Goal: Check status: Check status

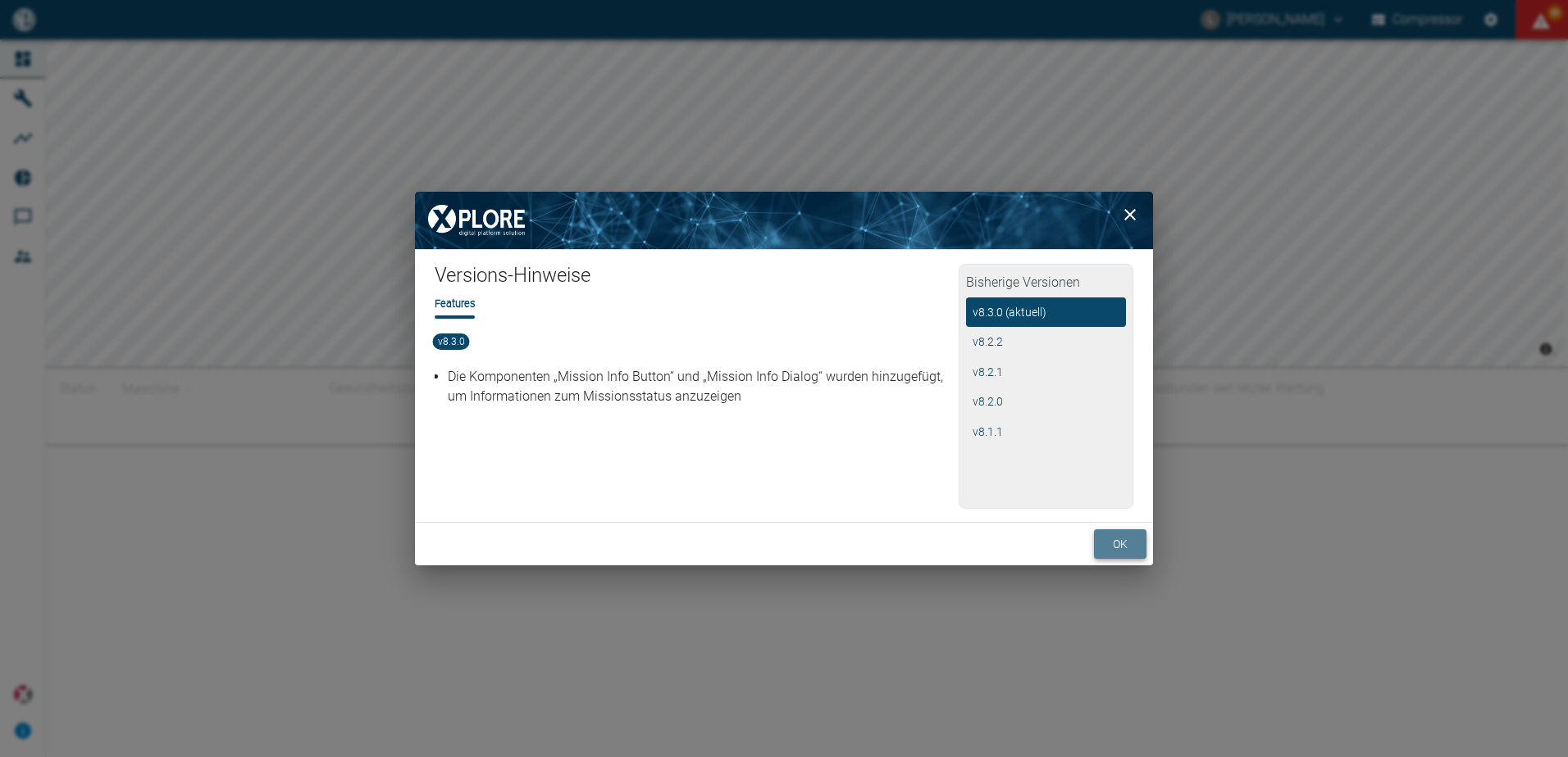
click at [1124, 549] on button "ok" at bounding box center [1120, 544] width 53 height 31
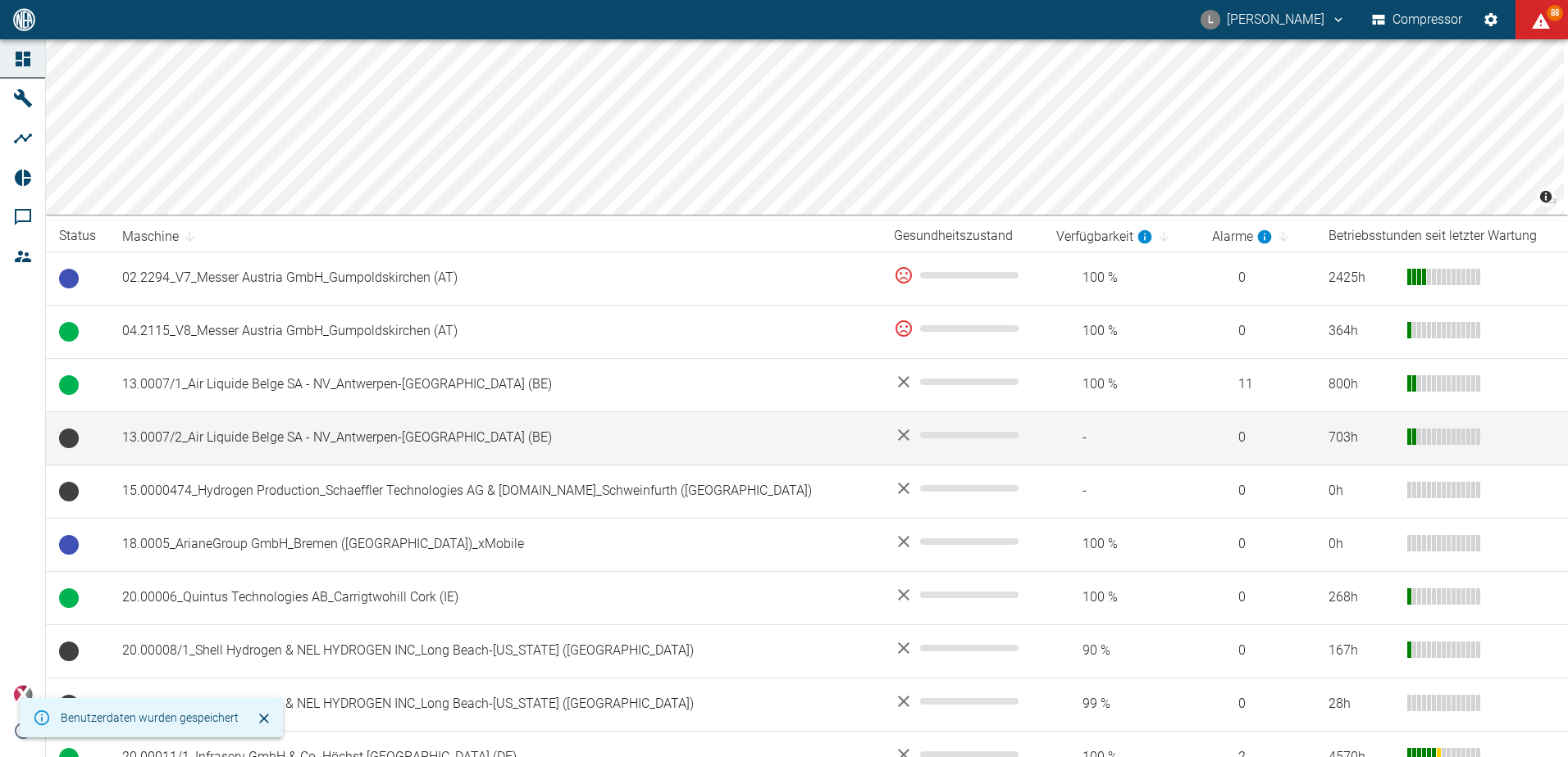
scroll to position [164, 0]
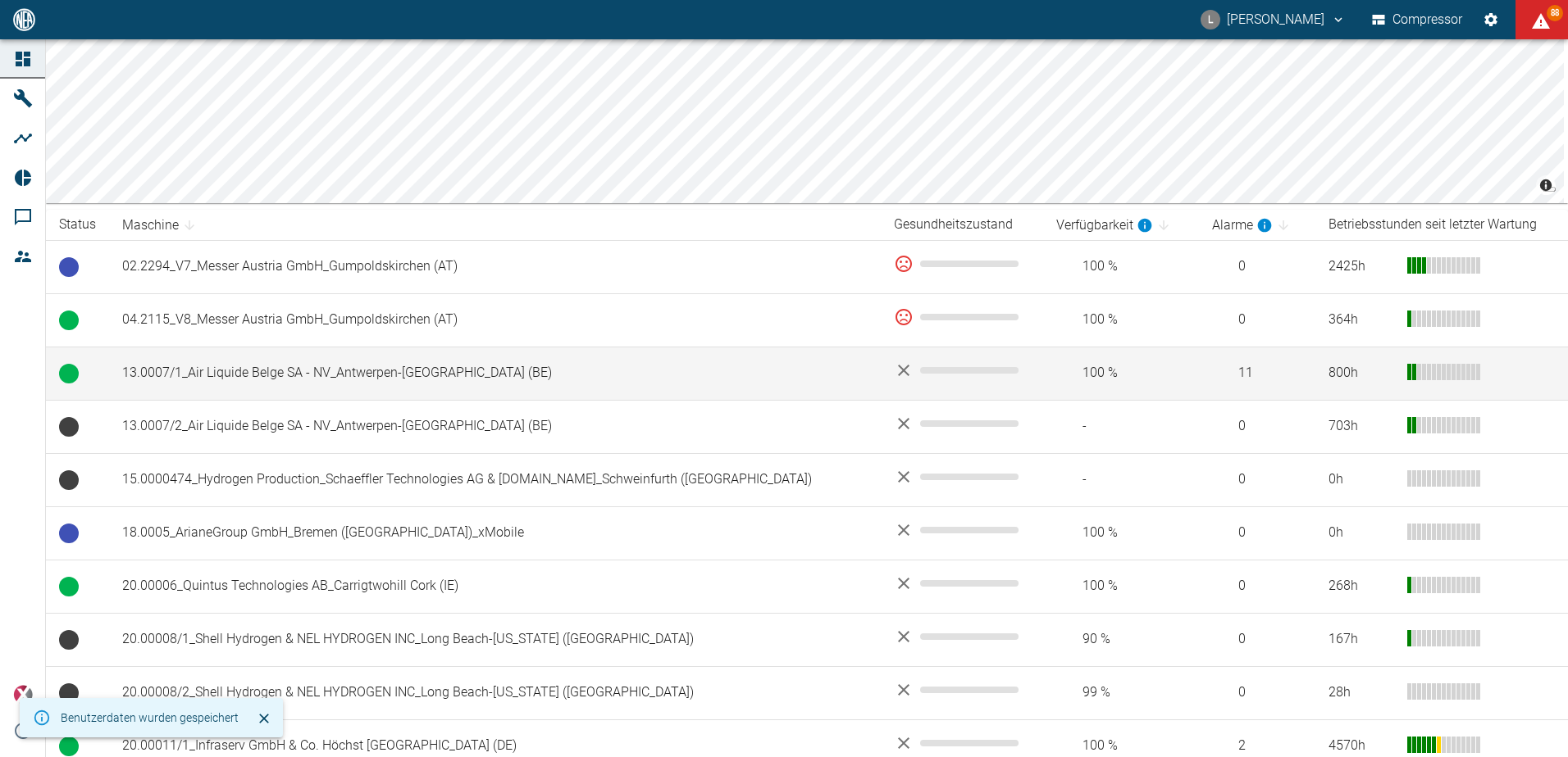
click at [314, 376] on td "13.0007/1_Air Liquide Belge SA - NV_Antwerpen-[GEOGRAPHIC_DATA] (BE)" at bounding box center [494, 373] width 771 height 54
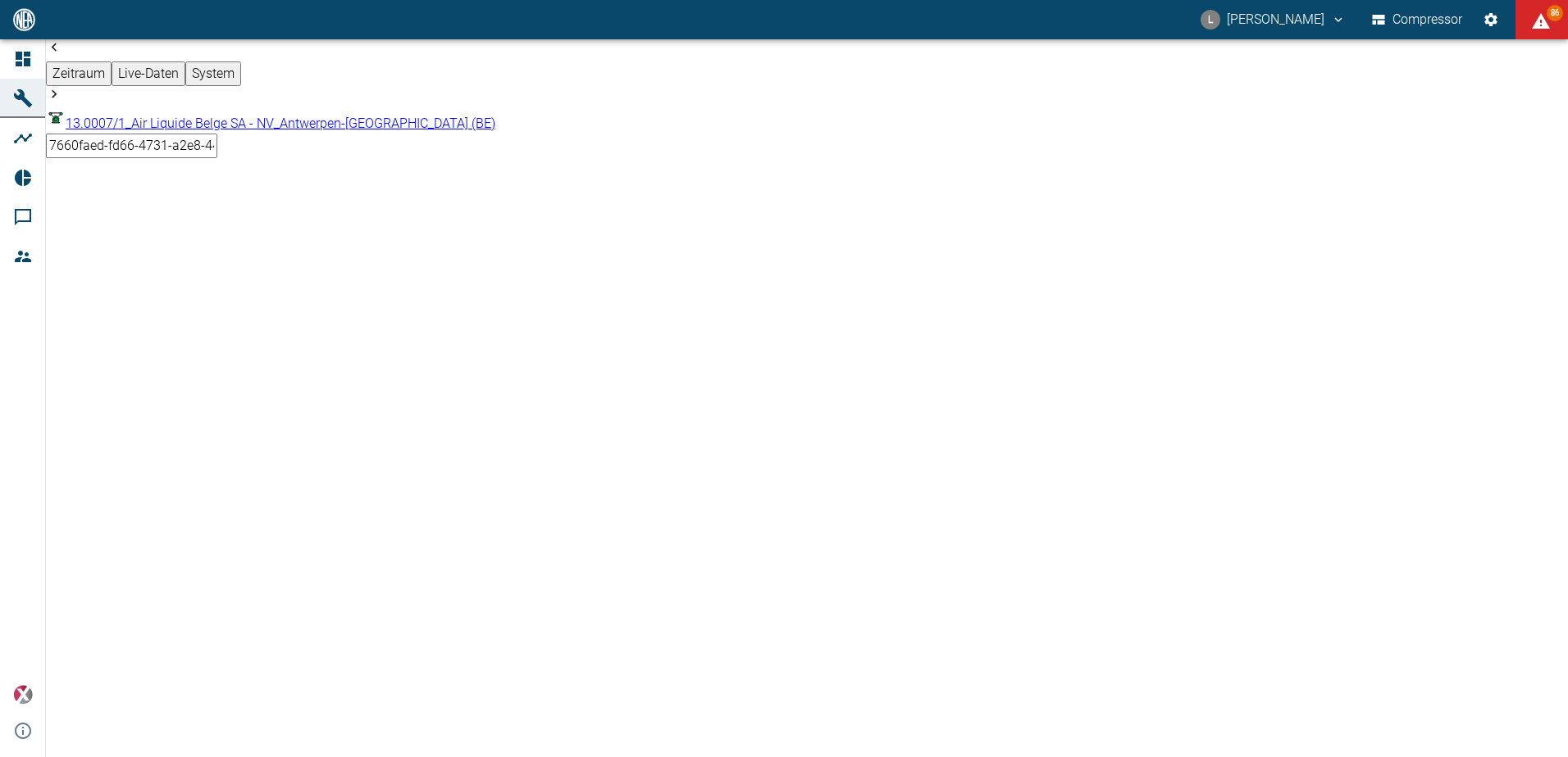
scroll to position [164, 0]
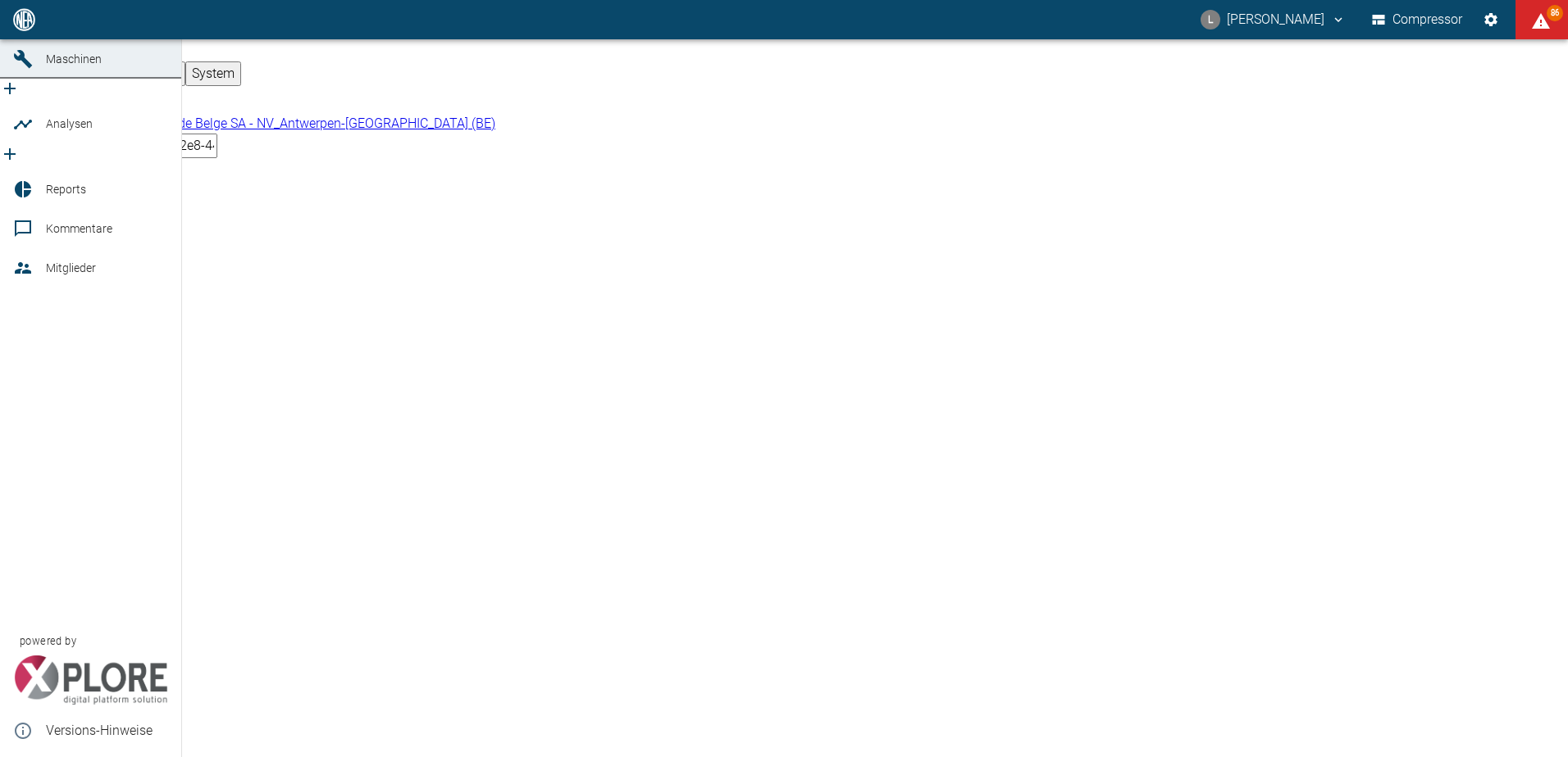
click at [25, 30] on icon at bounding box center [23, 20] width 20 height 20
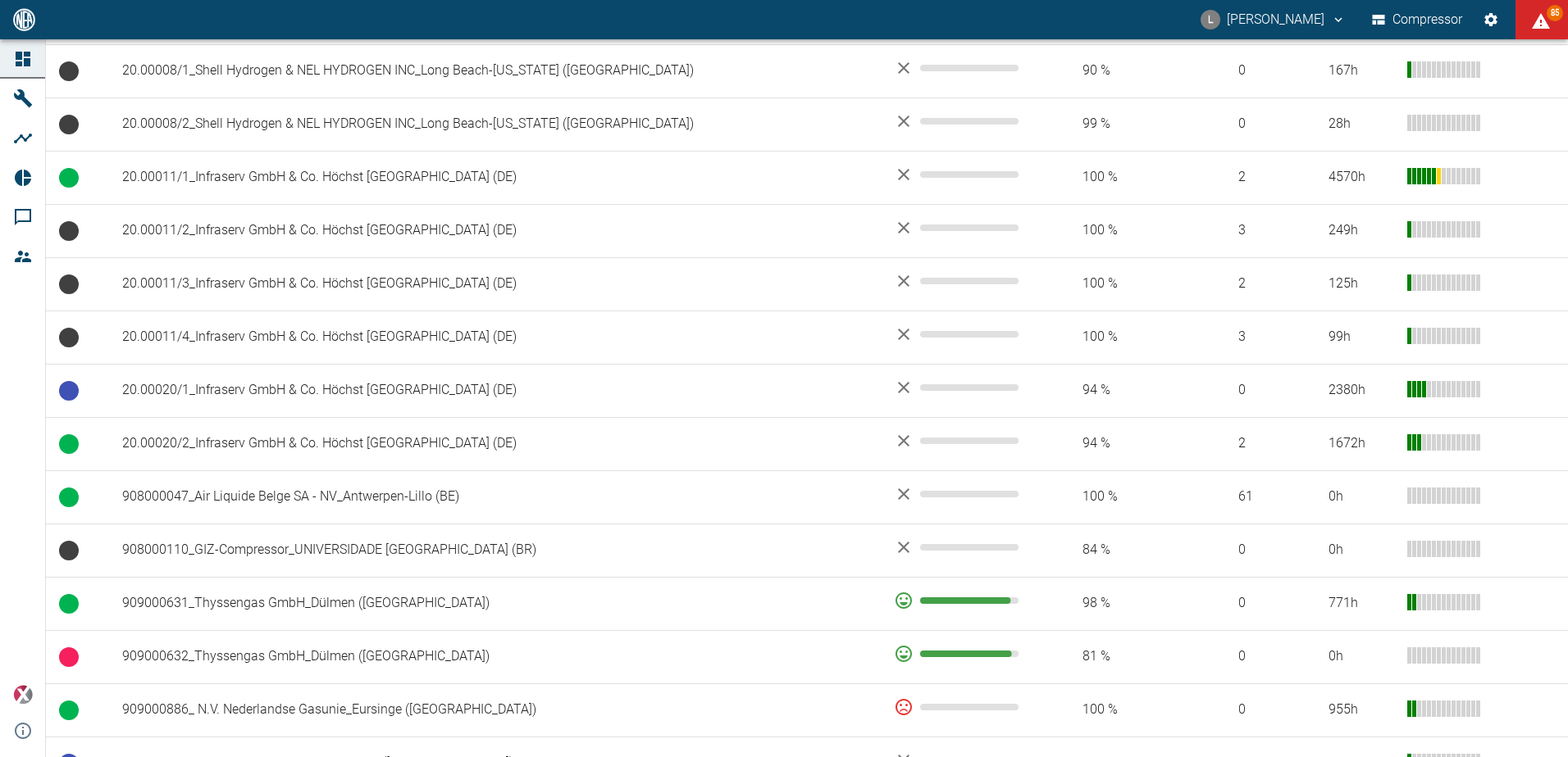
scroll to position [738, 0]
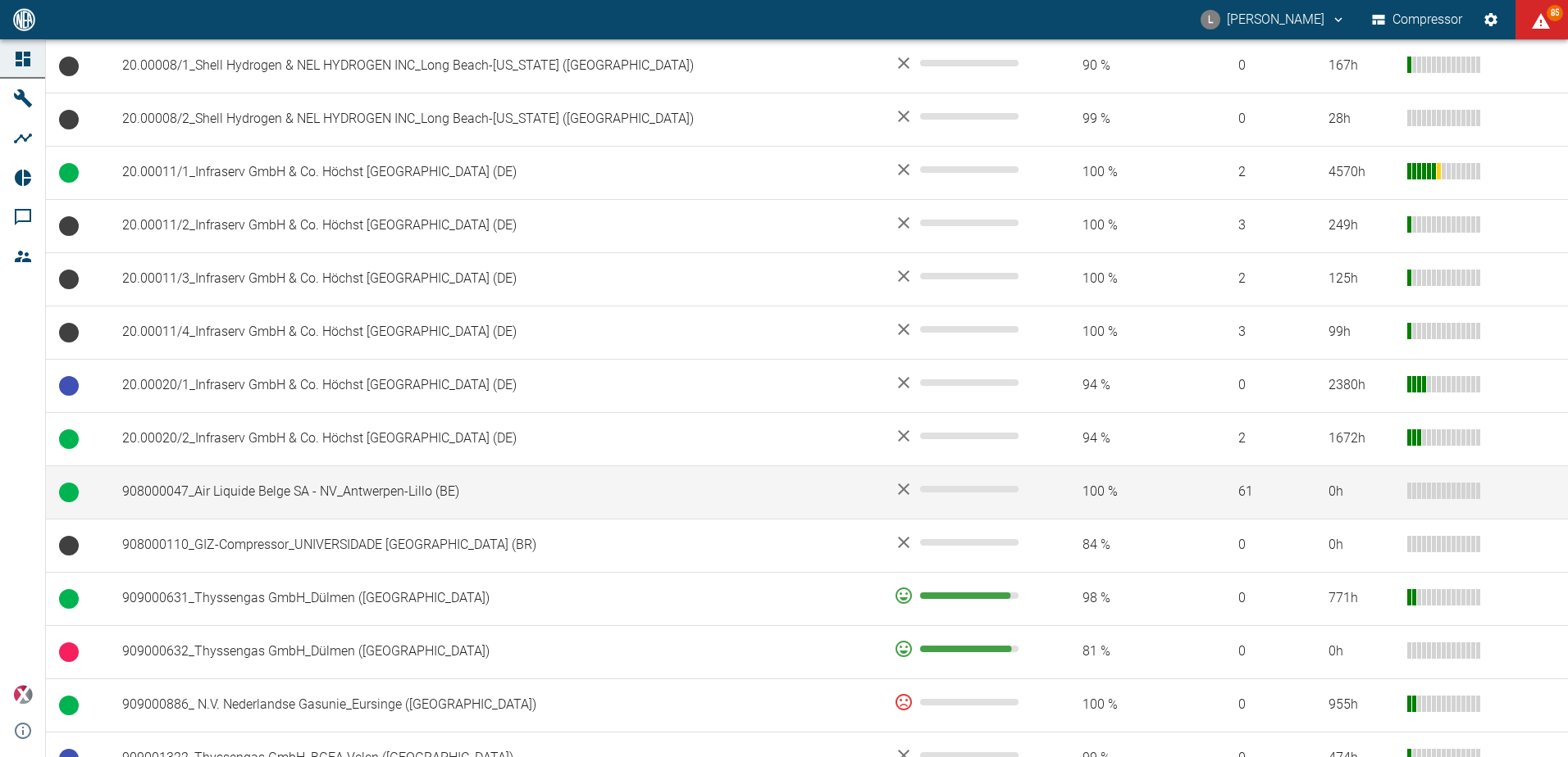
click at [275, 483] on td "908000047_Air Liquide Belge SA - NV_Antwerpen-Lillo (BE)" at bounding box center [494, 492] width 771 height 54
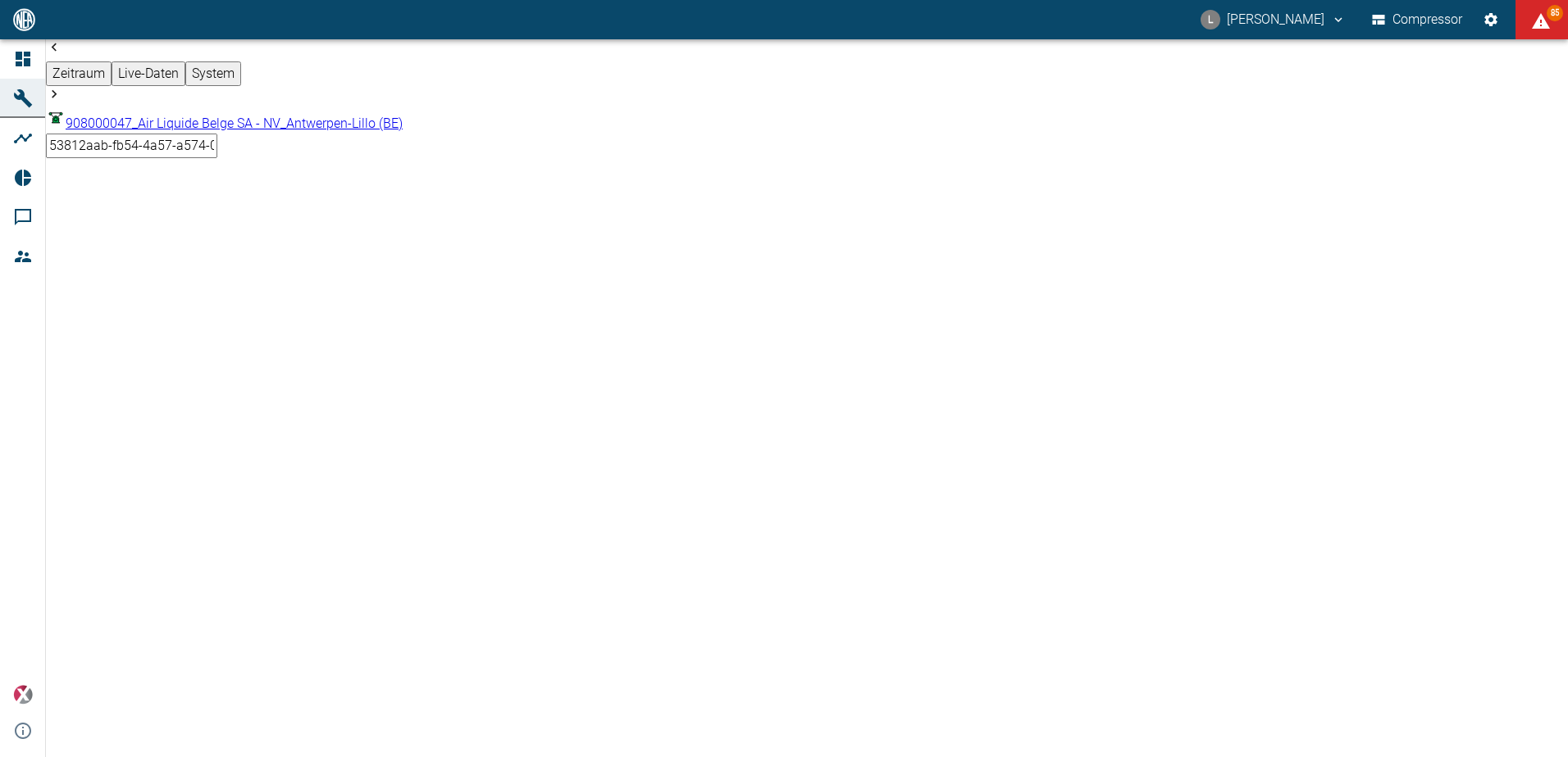
scroll to position [388, 0]
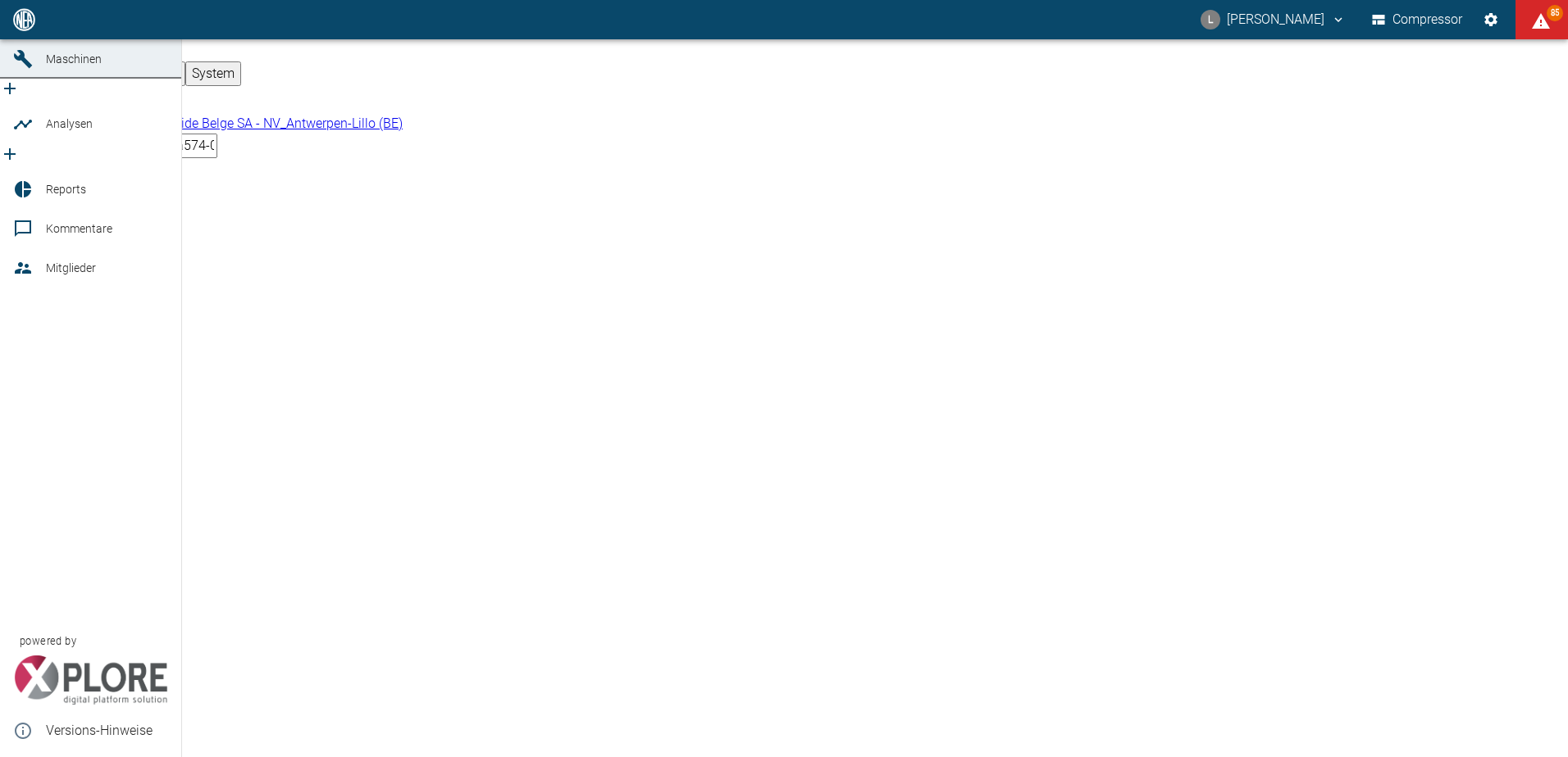
click at [24, 27] on icon at bounding box center [23, 20] width 15 height 15
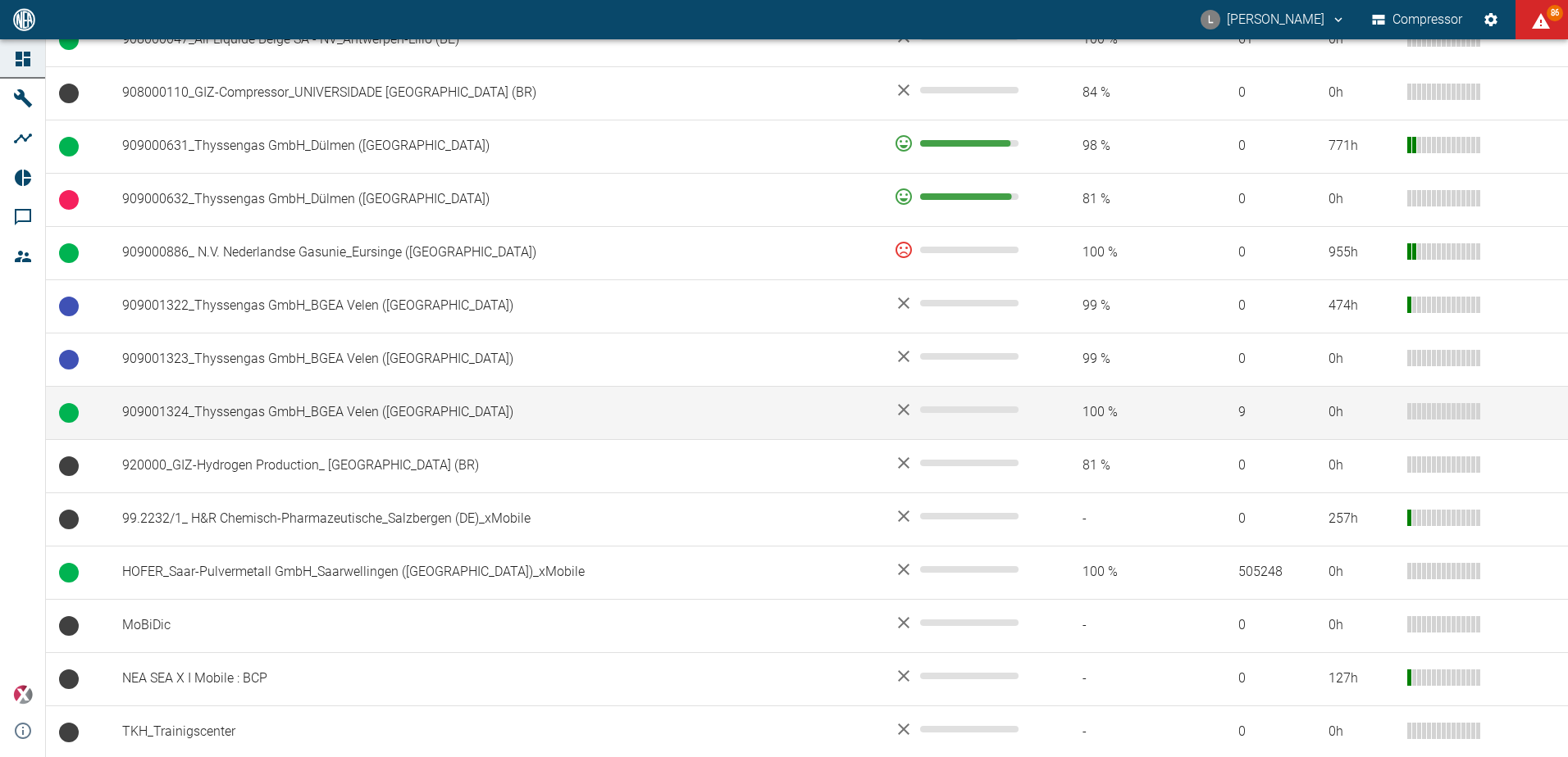
scroll to position [1192, 0]
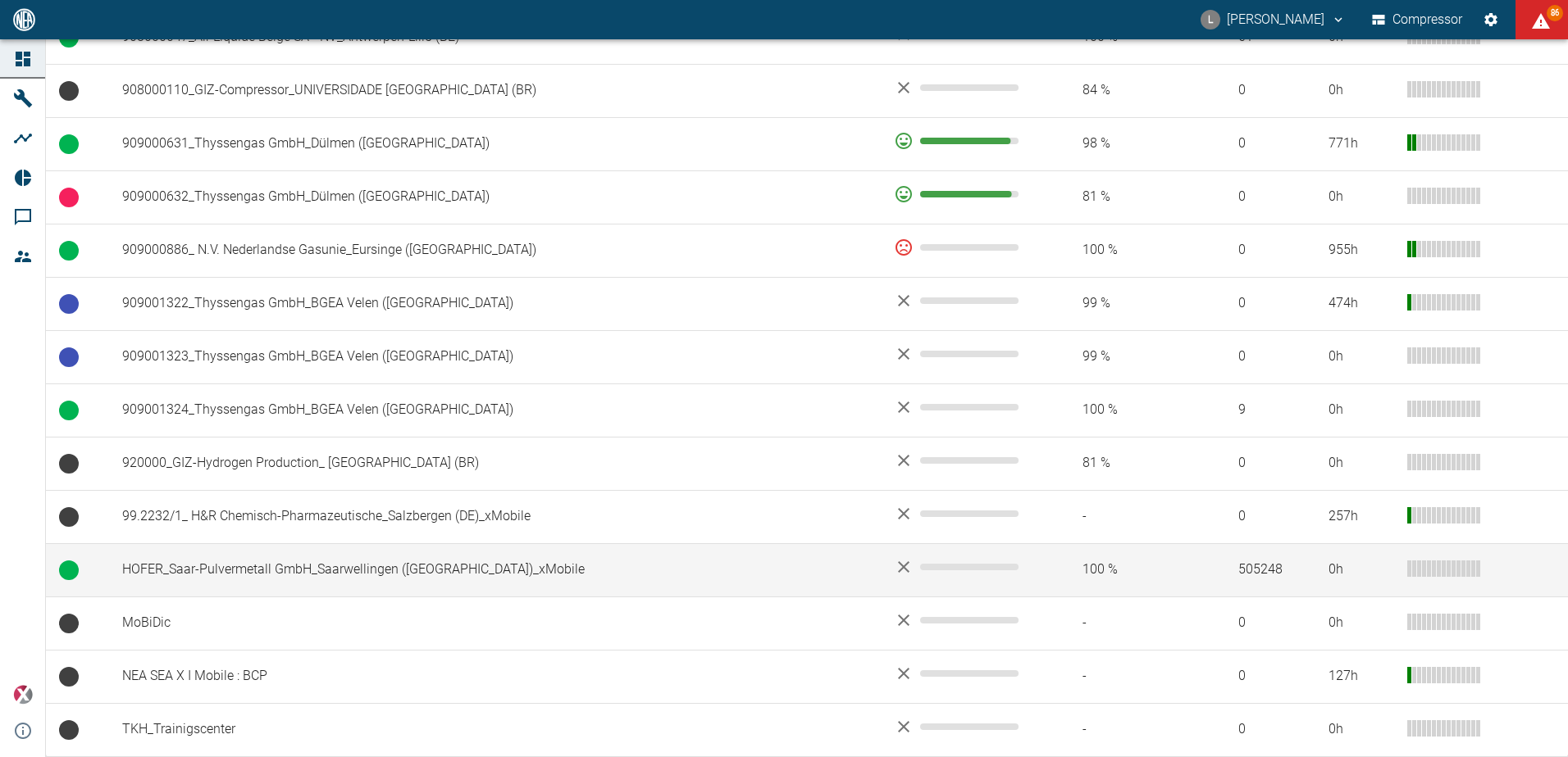
click at [304, 573] on td "HOFER_Saar-Pulvermetall GmbH_Saarwellingen ([GEOGRAPHIC_DATA])_xMobile" at bounding box center [494, 570] width 771 height 54
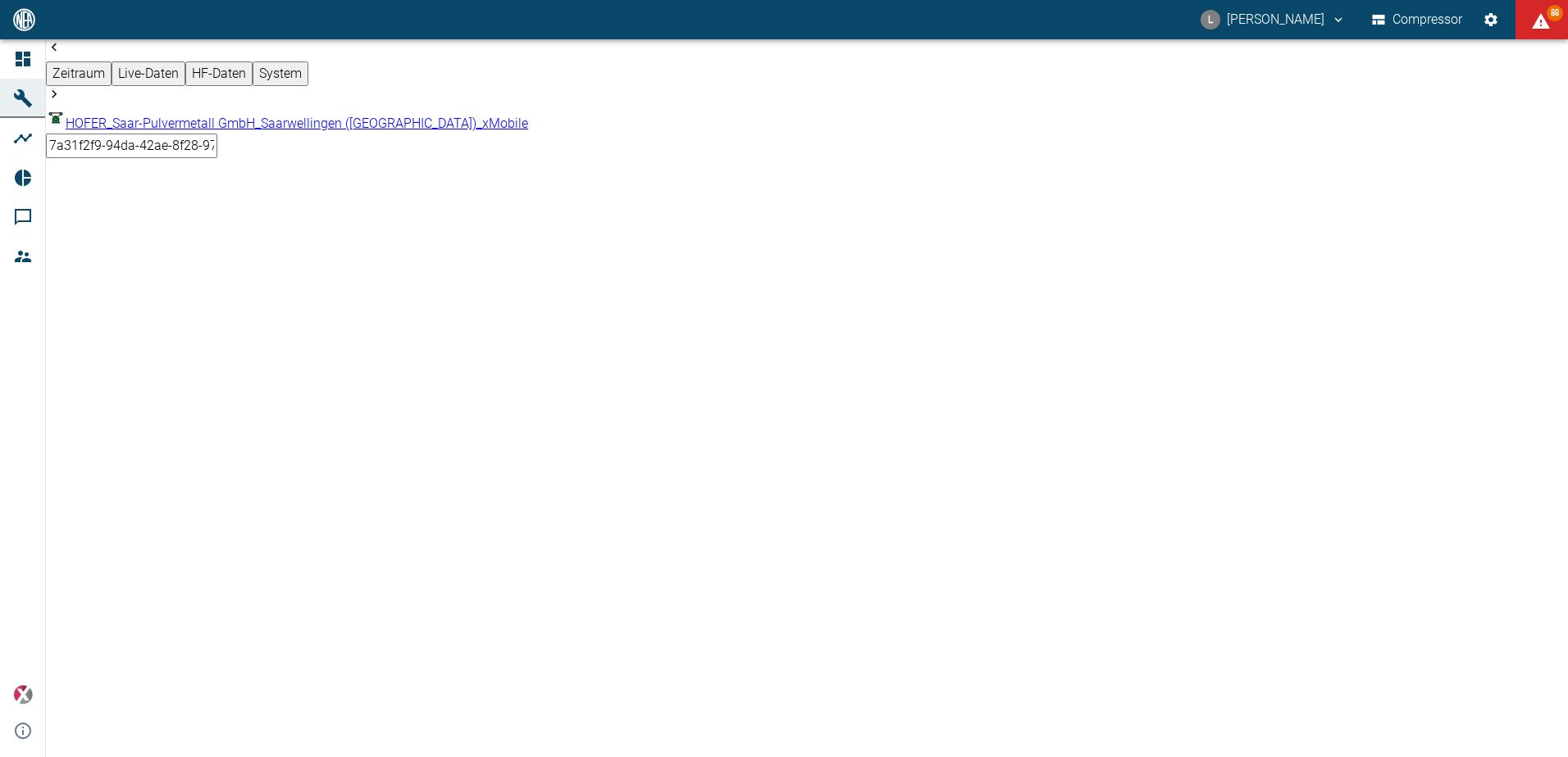
scroll to position [1664, 0]
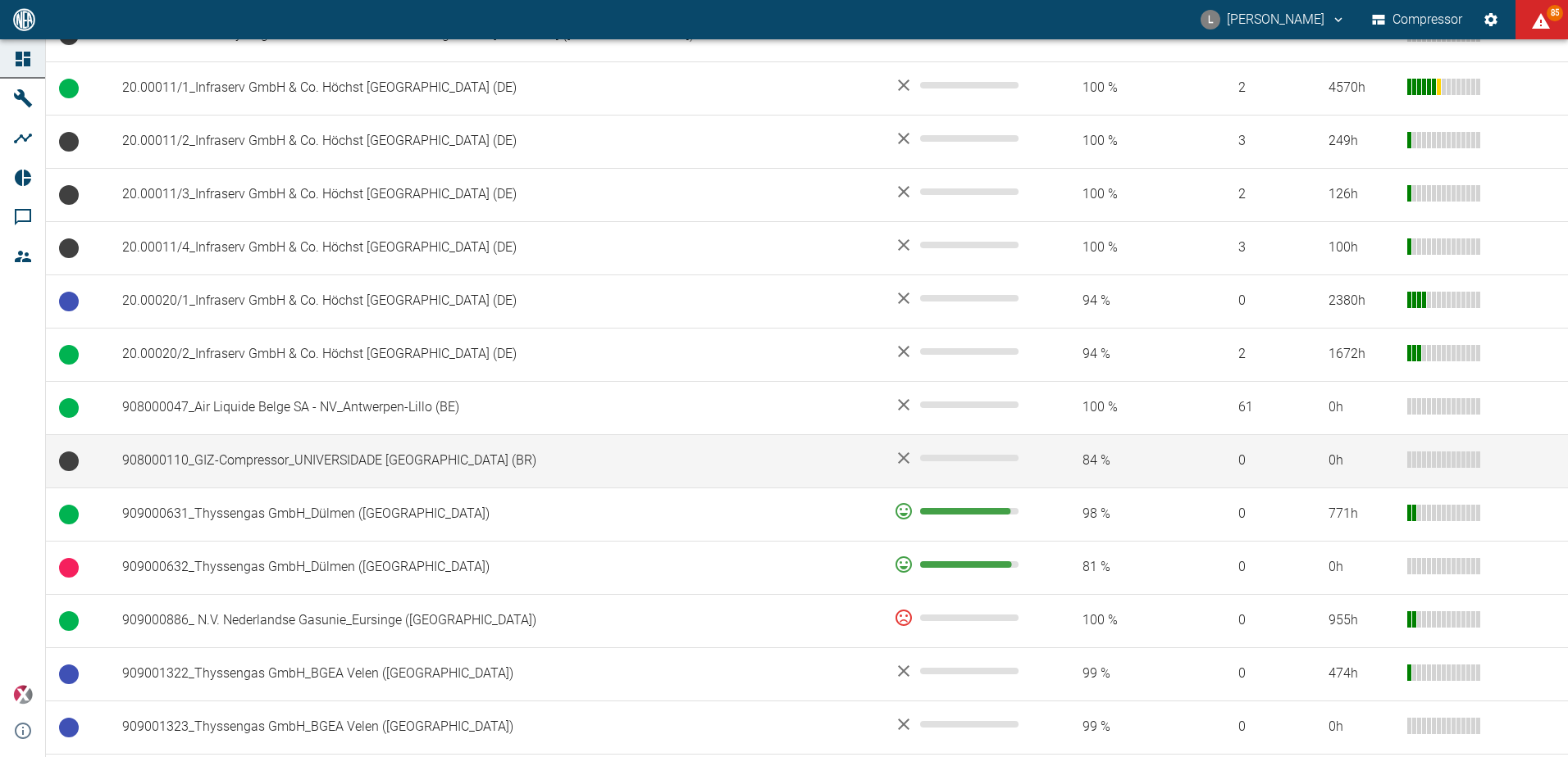
scroll to position [901, 0]
